Goal: Information Seeking & Learning: Check status

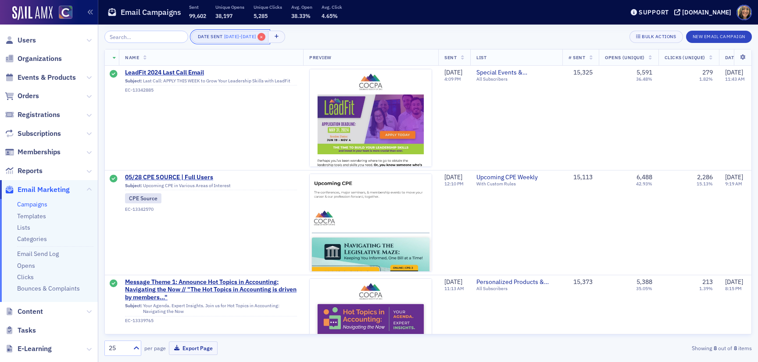
click at [265, 36] on span "×" at bounding box center [261, 37] width 8 height 8
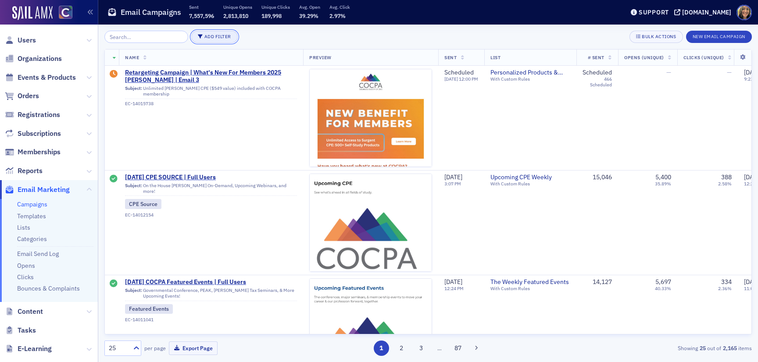
click at [204, 36] on button "Add Filter" at bounding box center [214, 37] width 46 height 12
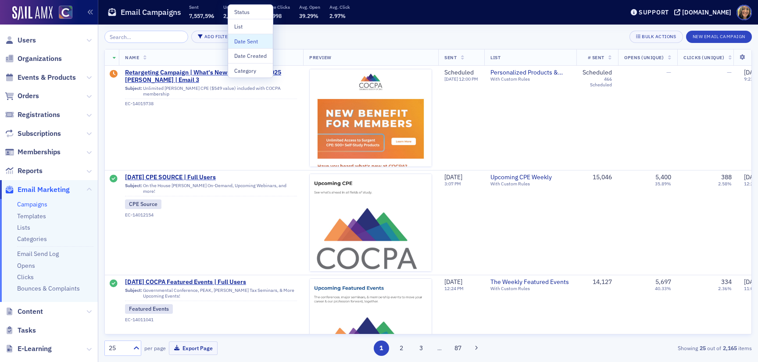
click at [247, 39] on div "Date Sent" at bounding box center [250, 41] width 32 height 8
select select "8"
select select "2025"
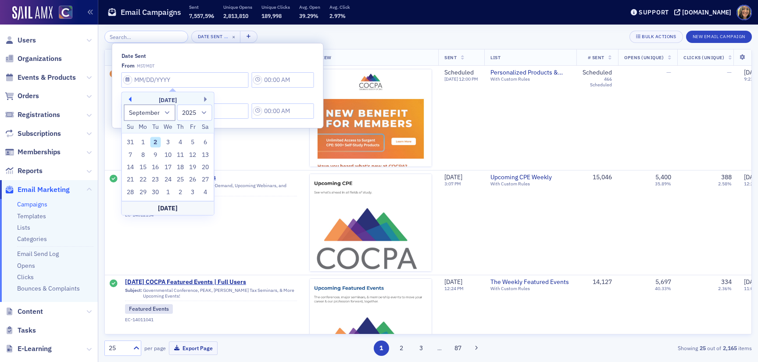
click at [129, 99] on button "Previous Month" at bounding box center [128, 99] width 5 height 5
select select "7"
click at [155, 191] on div "26" at bounding box center [155, 192] width 11 height 11
type input "08/26/2025"
type input "1:00 PM"
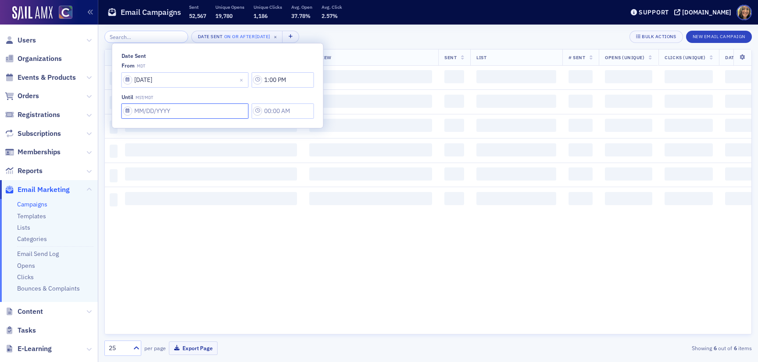
select select "8"
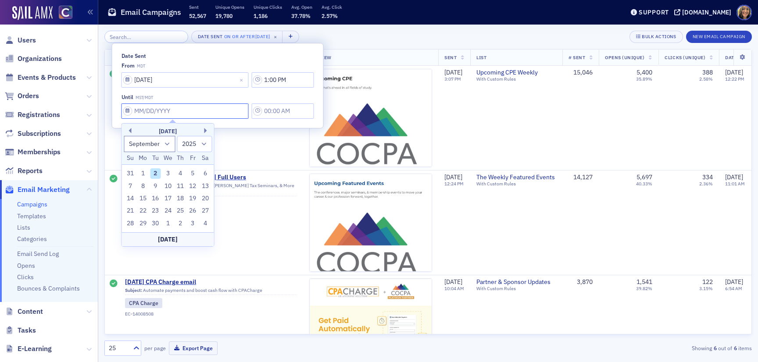
click at [139, 112] on input "Date Sent" at bounding box center [184, 110] width 127 height 15
click at [143, 171] on div "1" at bounding box center [143, 173] width 11 height 11
type input "09/01/2025"
type input "1:00 PM"
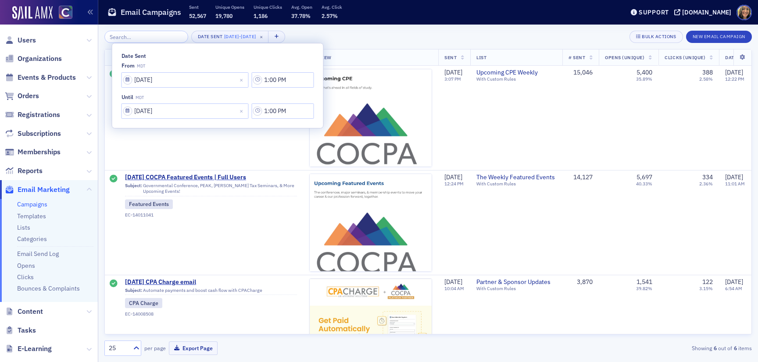
click at [387, 34] on div "Date Sent 8/26/2025 - 9/1/2025 × Bulk Actions New Email Campaign" at bounding box center [427, 37] width 647 height 12
